Goal: Task Accomplishment & Management: Use online tool/utility

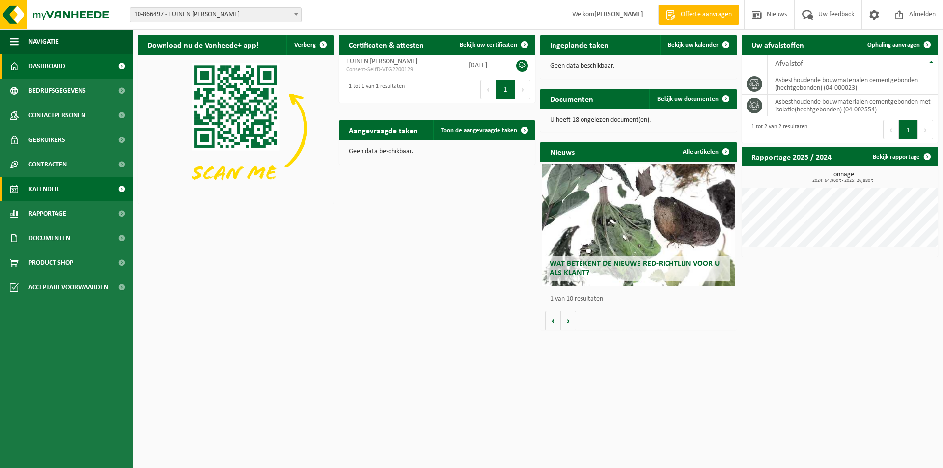
click at [46, 187] on span "Kalender" at bounding box center [43, 189] width 30 height 25
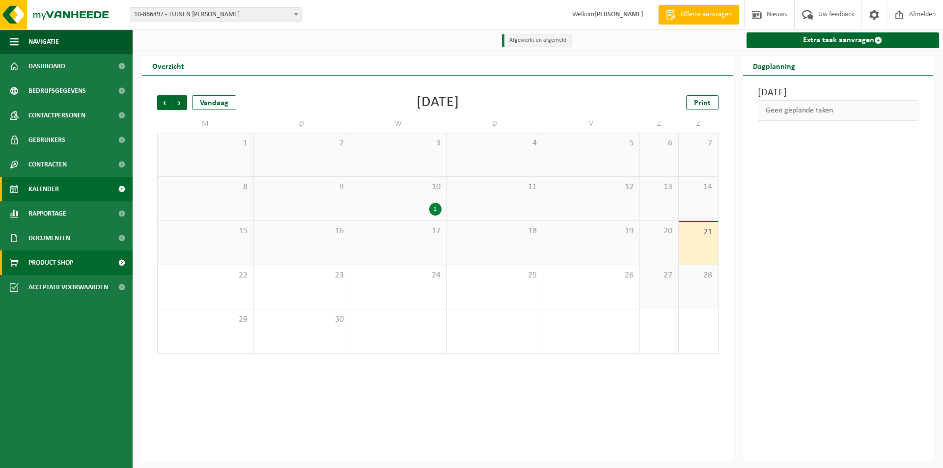
click at [48, 260] on span "Product Shop" at bounding box center [50, 263] width 45 height 25
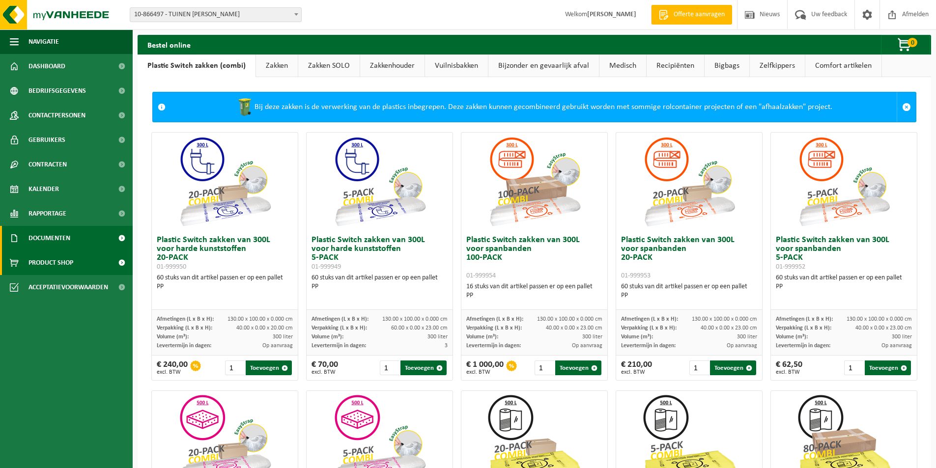
click at [62, 235] on span "Documenten" at bounding box center [49, 238] width 42 height 25
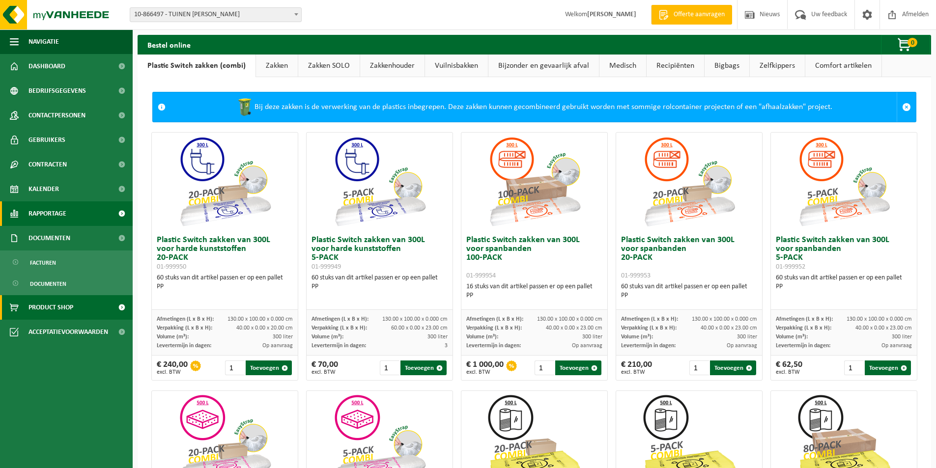
click at [62, 217] on span "Rapportage" at bounding box center [47, 213] width 38 height 25
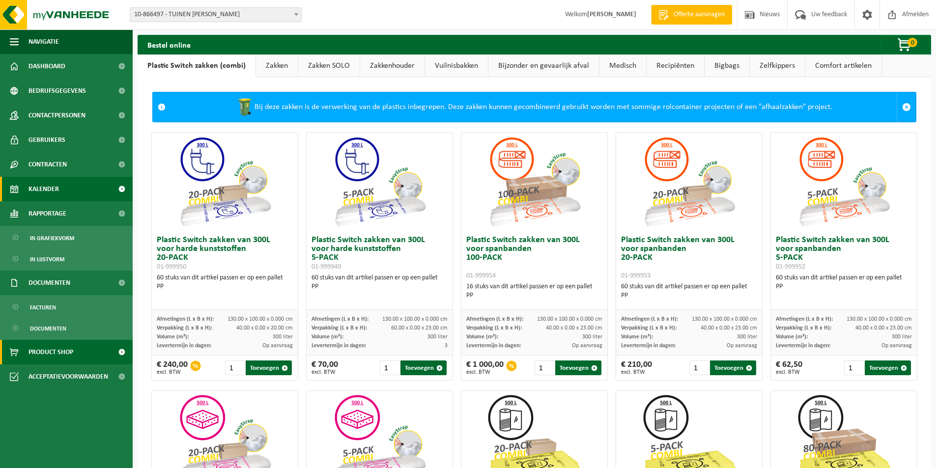
click at [56, 191] on span "Kalender" at bounding box center [43, 189] width 30 height 25
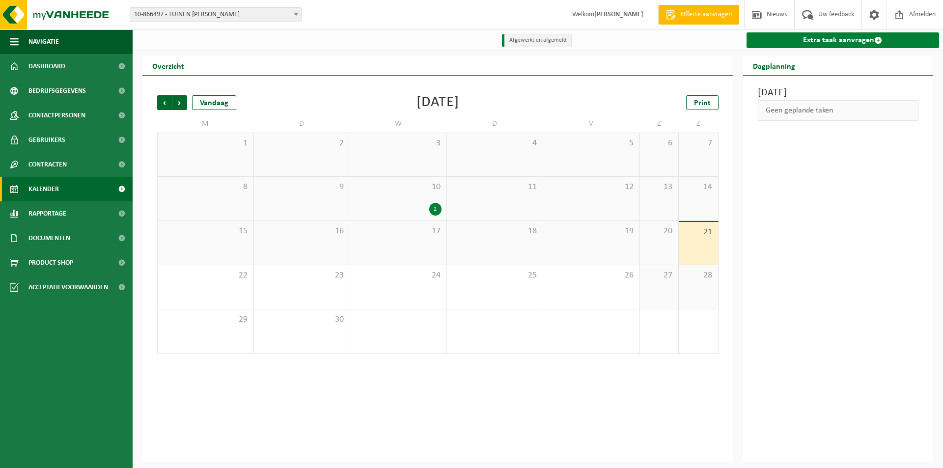
click at [813, 40] on link "Extra taak aanvragen" at bounding box center [843, 40] width 193 height 16
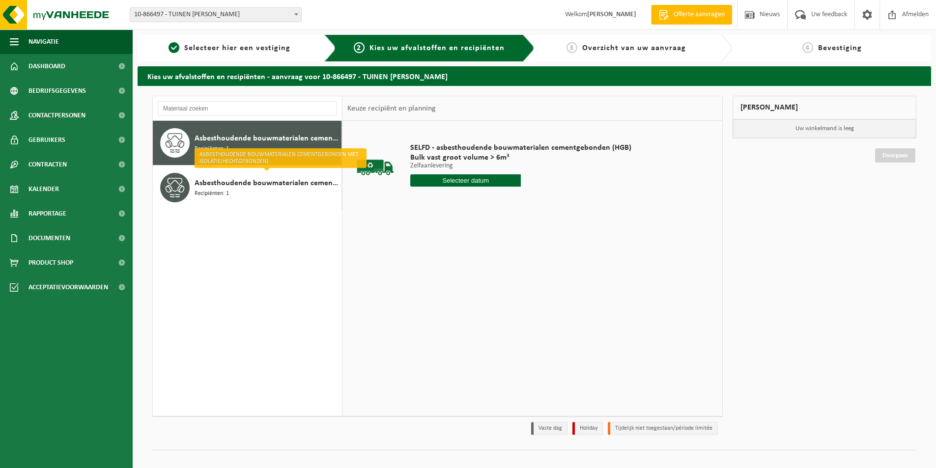
click at [256, 148] on div "Asbesthoudende bouwmaterialen cementgebonden (hechtgebonden) Recipiënten: 1" at bounding box center [267, 142] width 144 height 29
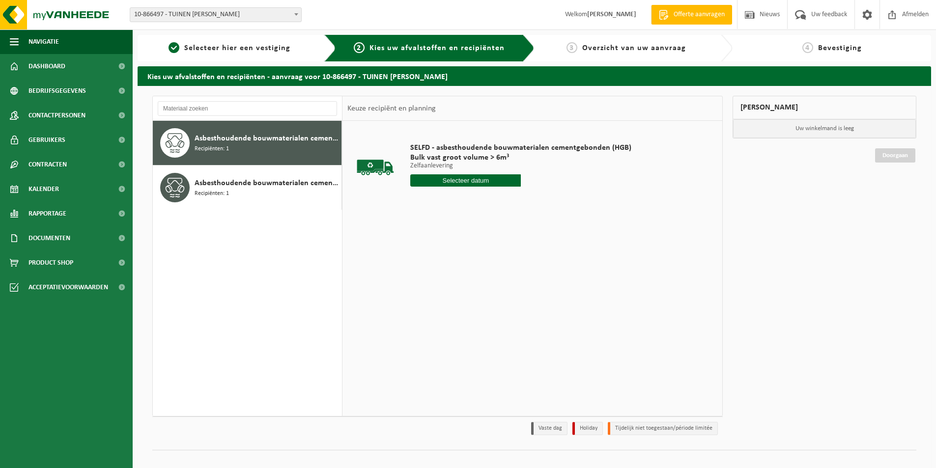
click at [446, 183] on input "text" at bounding box center [465, 180] width 111 height 12
click at [421, 282] on div "22" at bounding box center [419, 284] width 17 height 16
type input "Van [DATE]"
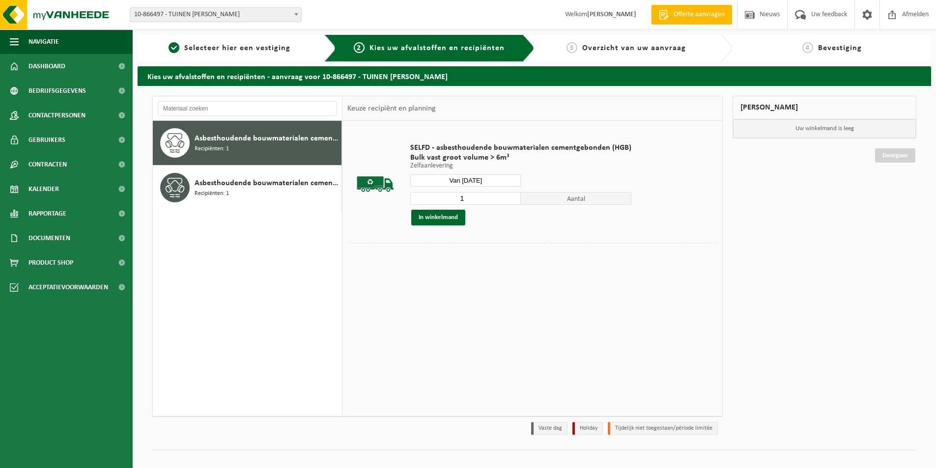
click at [511, 201] on input "1" at bounding box center [465, 198] width 111 height 13
click at [511, 196] on input "2" at bounding box center [465, 198] width 111 height 13
type input "3"
click at [511, 196] on input "3" at bounding box center [465, 198] width 111 height 13
click at [437, 218] on button "In winkelmand" at bounding box center [438, 218] width 54 height 16
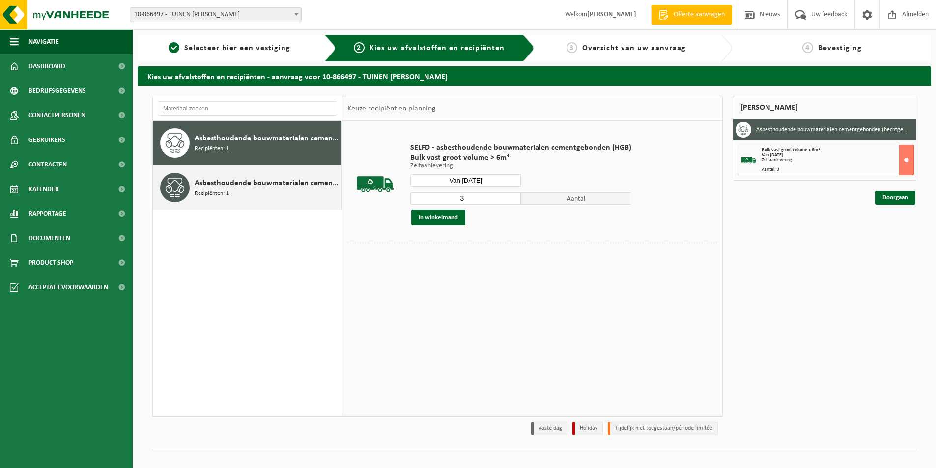
click at [218, 189] on span "Recipiënten: 1" at bounding box center [212, 193] width 34 height 9
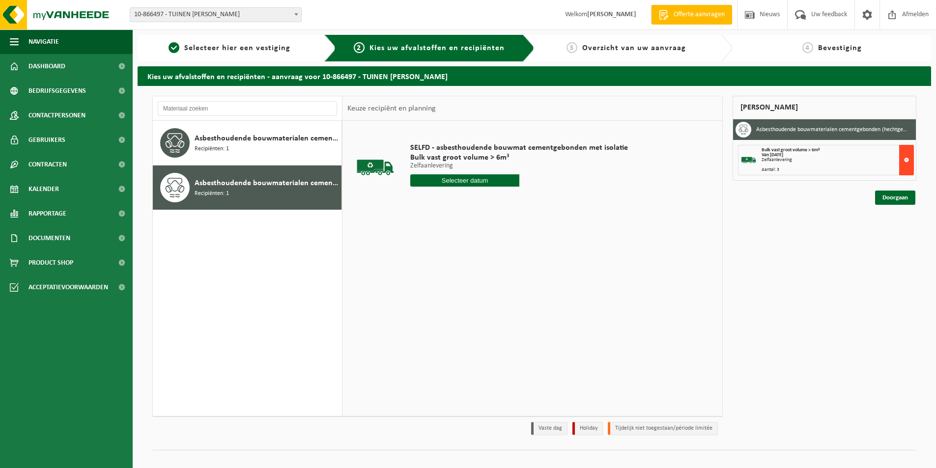
click at [906, 159] on button at bounding box center [906, 160] width 15 height 30
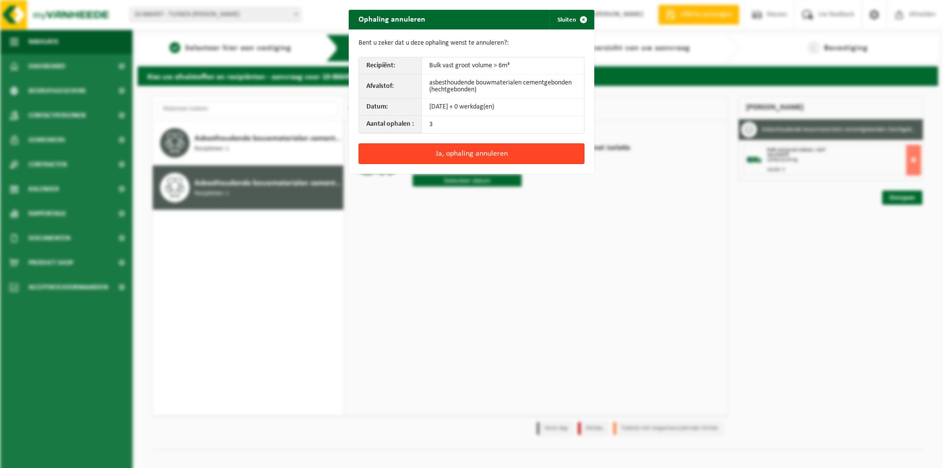
click at [472, 151] on button "Ja, ophaling annuleren" at bounding box center [472, 153] width 226 height 21
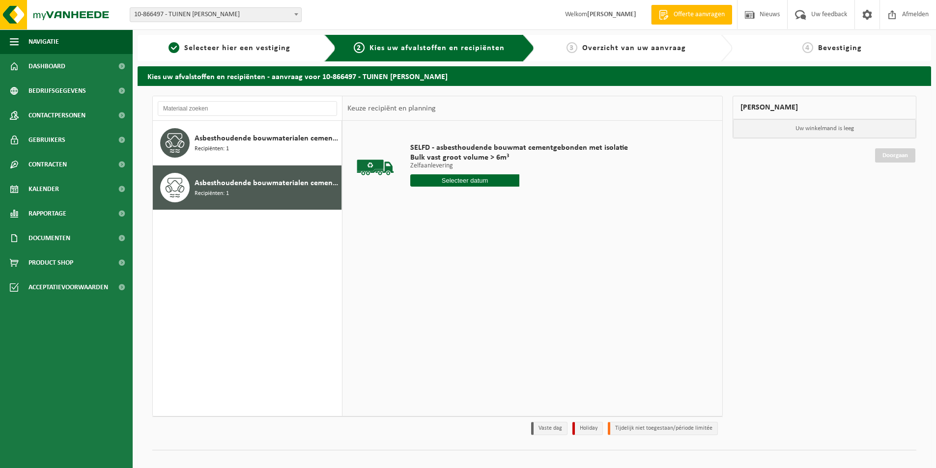
click at [461, 180] on input "text" at bounding box center [464, 180] width 109 height 12
click at [421, 283] on div "22" at bounding box center [419, 284] width 17 height 16
type input "Van 2025-09-22"
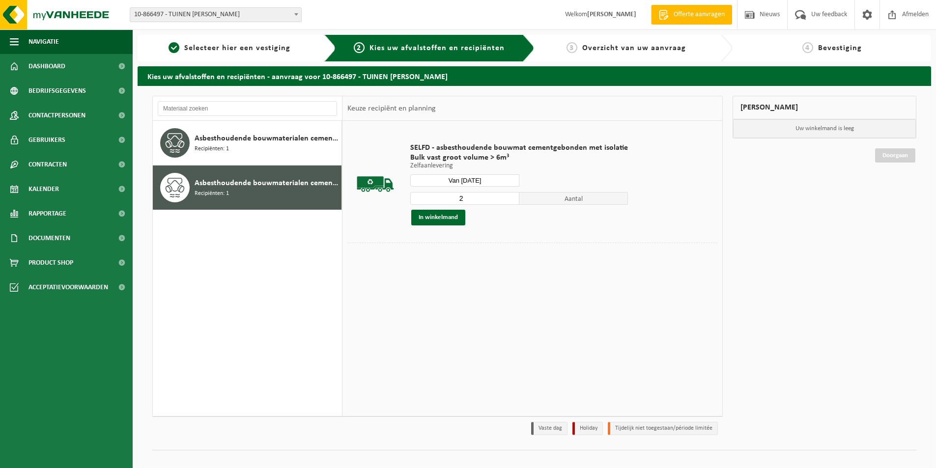
click at [508, 198] on input "2" at bounding box center [464, 198] width 109 height 13
type input "3"
click at [508, 198] on input "3" at bounding box center [464, 198] width 109 height 13
click at [429, 220] on button "In winkelmand" at bounding box center [438, 218] width 54 height 16
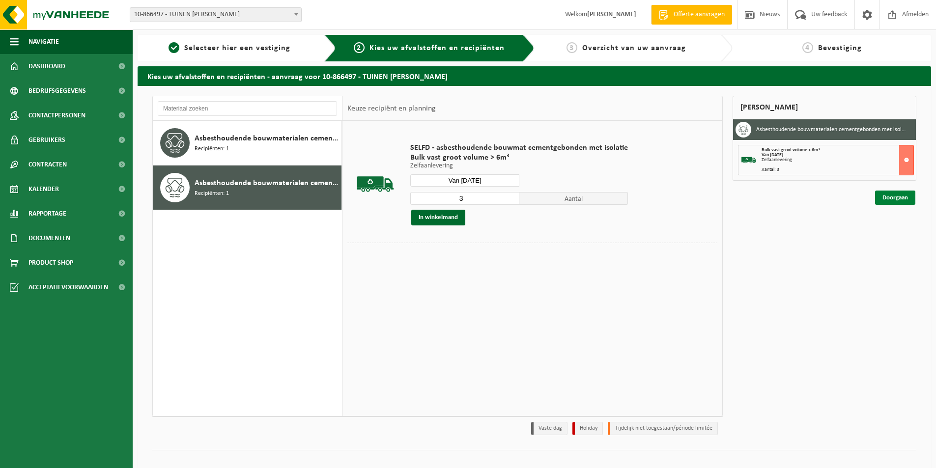
click at [897, 196] on link "Doorgaan" at bounding box center [895, 198] width 40 height 14
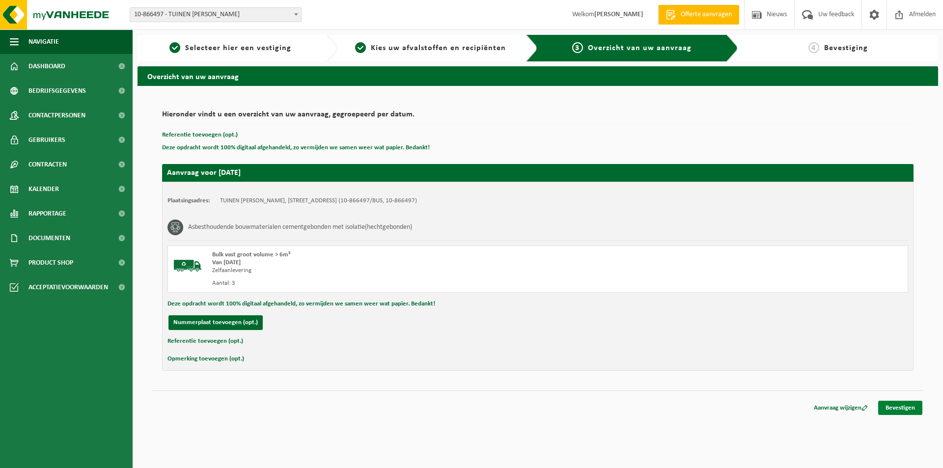
click at [900, 406] on link "Bevestigen" at bounding box center [900, 408] width 44 height 14
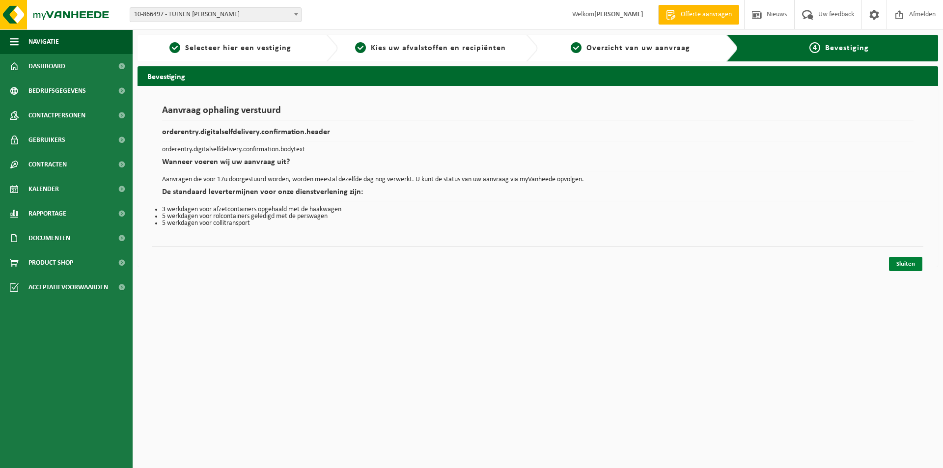
click at [902, 263] on link "Sluiten" at bounding box center [905, 264] width 33 height 14
